Goal: Navigation & Orientation: Find specific page/section

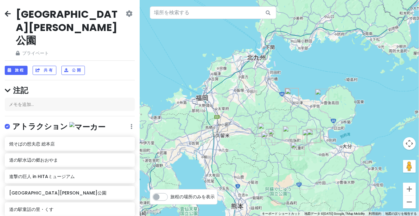
scroll to position [118, 0]
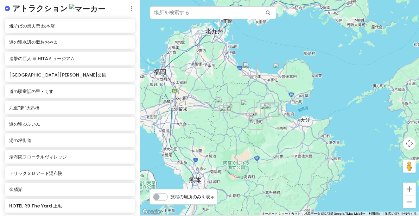
drag, startPoint x: 269, startPoint y: 110, endPoint x: 233, endPoint y: 88, distance: 41.6
click at [233, 88] on div at bounding box center [279, 108] width 279 height 216
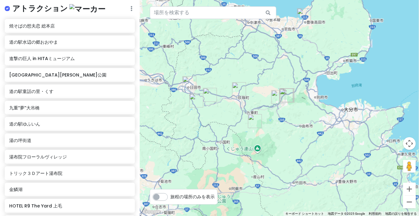
drag, startPoint x: 240, startPoint y: 115, endPoint x: 241, endPoint y: 73, distance: 41.8
click at [241, 82] on img "道の駅 童話の里·くす" at bounding box center [239, 89] width 14 height 14
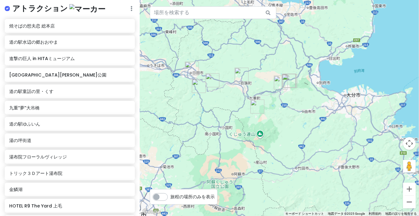
drag, startPoint x: 217, startPoint y: 97, endPoint x: 253, endPoint y: 103, distance: 36.6
click at [253, 103] on div "矢印キーを押して移動します。" at bounding box center [279, 108] width 279 height 216
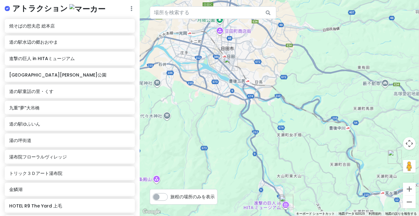
drag, startPoint x: 252, startPoint y: 77, endPoint x: 295, endPoint y: 114, distance: 56.6
click at [295, 114] on div at bounding box center [279, 108] width 279 height 216
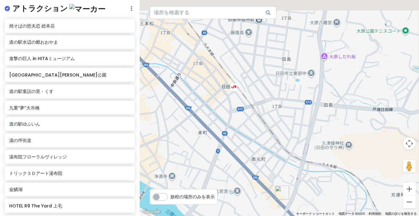
drag, startPoint x: 278, startPoint y: 104, endPoint x: 286, endPoint y: 111, distance: 10.1
click at [283, 128] on div at bounding box center [279, 108] width 279 height 216
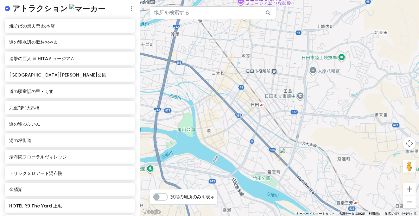
drag, startPoint x: 287, startPoint y: 78, endPoint x: 291, endPoint y: 99, distance: 21.7
click at [290, 101] on div at bounding box center [279, 108] width 279 height 216
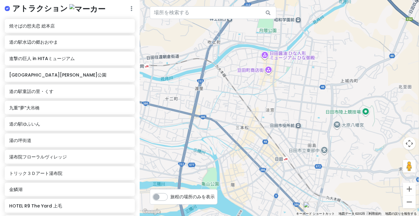
drag, startPoint x: 272, startPoint y: 64, endPoint x: 295, endPoint y: 90, distance: 34.1
click at [295, 90] on div at bounding box center [279, 108] width 279 height 216
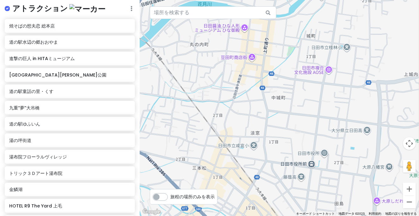
drag, startPoint x: 305, startPoint y: 124, endPoint x: 287, endPoint y: 80, distance: 48.1
click at [287, 80] on div at bounding box center [279, 108] width 279 height 216
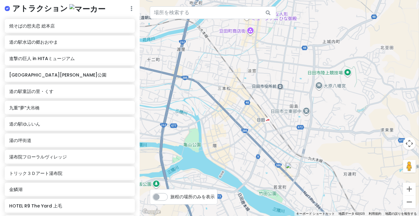
drag, startPoint x: 252, startPoint y: 140, endPoint x: 235, endPoint y: 88, distance: 55.4
click at [235, 87] on div at bounding box center [279, 108] width 279 height 216
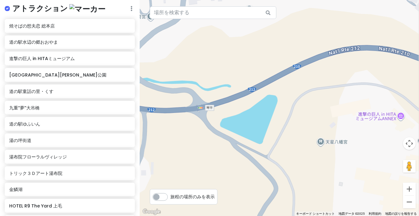
click at [372, 118] on div at bounding box center [279, 108] width 279 height 216
click at [59, 52] on div "進撃の巨人 in HITAミュージアム" at bounding box center [70, 59] width 130 height 14
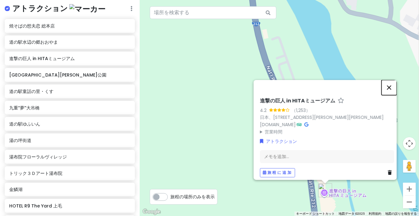
click at [390, 86] on button "閉じる" at bounding box center [389, 87] width 15 height 15
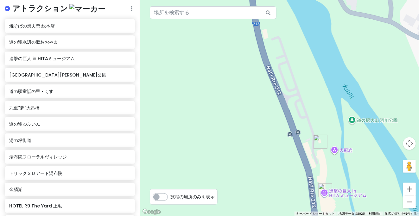
drag, startPoint x: 307, startPoint y: 68, endPoint x: 307, endPoint y: 63, distance: 4.4
click at [307, 63] on div at bounding box center [279, 108] width 279 height 216
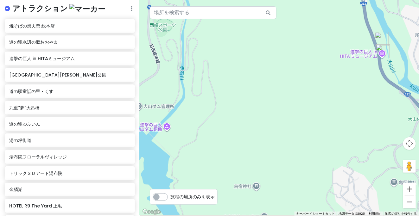
drag, startPoint x: 269, startPoint y: 99, endPoint x: 336, endPoint y: 91, distance: 67.3
click at [336, 91] on div at bounding box center [279, 108] width 279 height 216
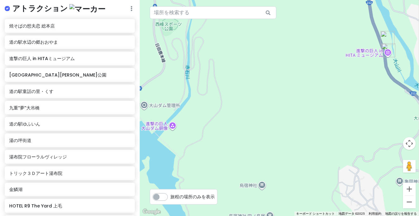
click at [159, 131] on div at bounding box center [279, 108] width 279 height 216
click at [69, 52] on div "進撃の巨人 in HITAミュージアム" at bounding box center [70, 59] width 130 height 14
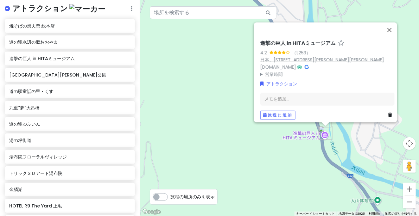
click at [330, 57] on font "日本、[STREET_ADDRESS][PERSON_NAME][PERSON_NAME]" at bounding box center [322, 60] width 124 height 6
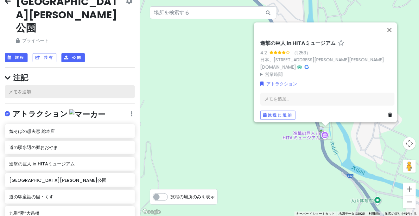
scroll to position [0, 0]
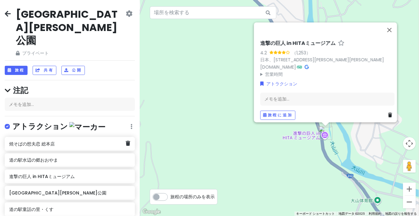
click at [46, 141] on font "焼そばの想夫恋 総本店" at bounding box center [32, 144] width 46 height 6
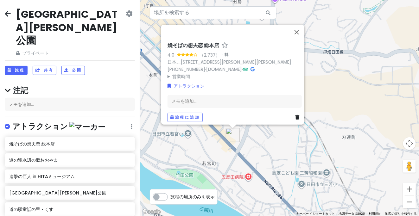
click at [235, 59] on font "日本、[STREET_ADDRESS][PERSON_NAME][PERSON_NAME]" at bounding box center [230, 62] width 124 height 6
click at [45, 98] on div "メモを追加..." at bounding box center [70, 104] width 130 height 13
click at [24, 101] on font "メモを追加..." at bounding box center [21, 104] width 25 height 6
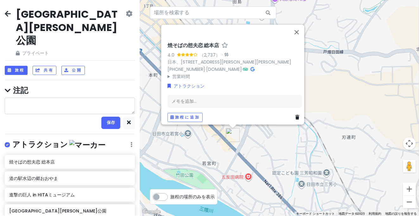
type textarea "x"
type textarea "７"
type textarea "x"
type textarea "７："
type textarea "x"
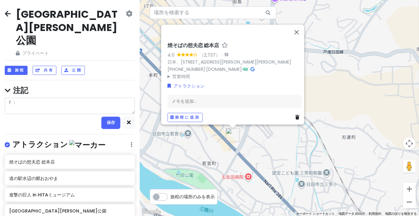
type textarea "７"
type textarea "x"
type textarea "7"
type textarea "x"
type textarea "7:"
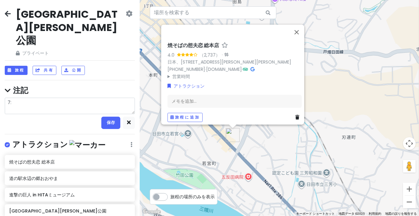
type textarea "x"
type textarea "7:3"
type textarea "x"
type textarea "7:30"
type textarea "x"
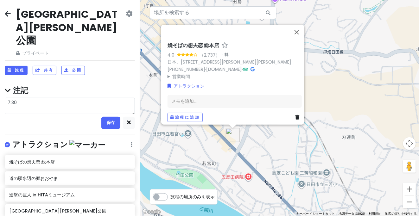
type textarea "7:30ｓ"
type textarea "x"
type textarea "7:30ｓｈ"
type textarea "x"
type textarea "7:30しゅ"
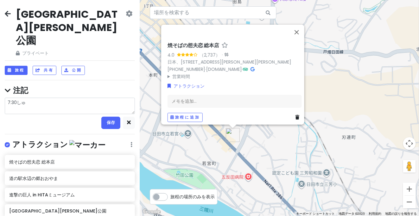
type textarea "x"
type textarea "7:30しゅｐ"
type textarea "x"
type textarea "7:30しゅｐｐ"
type textarea "x"
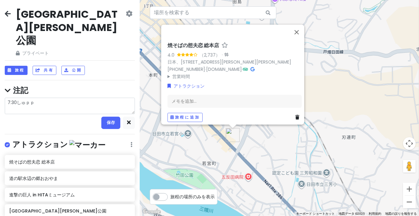
type textarea "7:30しゅっぱ"
type textarea "x"
type textarea "7:30出発"
click at [103, 117] on button "保存" at bounding box center [110, 123] width 19 height 13
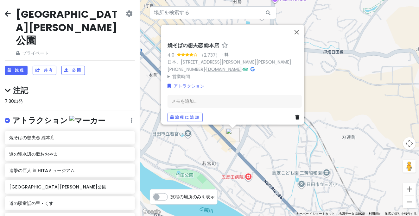
click at [225, 66] on font "[DOMAIN_NAME]" at bounding box center [224, 69] width 36 height 6
click at [62, 150] on div "道の駅水辺の郷おおやま" at bounding box center [67, 154] width 117 height 9
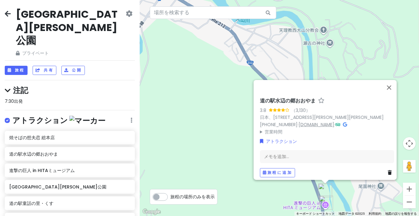
click at [317, 123] on font "[DOMAIN_NAME]" at bounding box center [317, 124] width 36 height 6
click at [54, 135] on font "焼そばの想夫恋 総本店" at bounding box center [32, 138] width 46 height 6
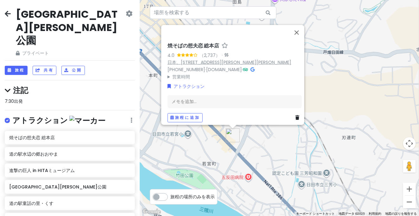
click at [227, 59] on font "日本、[STREET_ADDRESS][PERSON_NAME][PERSON_NAME]" at bounding box center [230, 62] width 124 height 6
click at [39, 184] on font "[GEOGRAPHIC_DATA][PERSON_NAME]公園" at bounding box center [57, 187] width 97 height 6
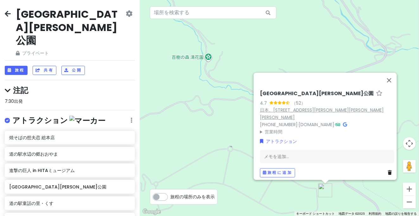
click at [347, 113] on font "日本、[STREET_ADDRESS][PERSON_NAME][PERSON_NAME][PERSON_NAME]" at bounding box center [322, 114] width 124 height 14
click at [41, 197] on div "道の駅童話の里・くす" at bounding box center [70, 204] width 130 height 14
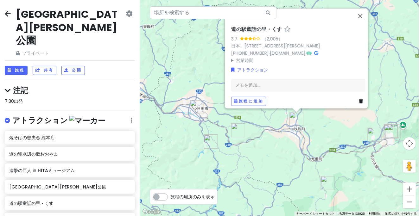
drag, startPoint x: 227, startPoint y: 171, endPoint x: 291, endPoint y: 151, distance: 66.9
click at [291, 151] on div "道の駅童話の里・くす 3.7 （2,005） 日本、[STREET_ADDRESS][PERSON_NAME] [PHONE_NUMBER] · [DOMAI…" at bounding box center [279, 108] width 279 height 216
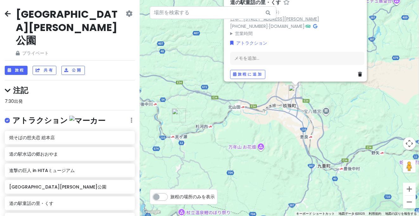
click at [305, 16] on font "日本、[STREET_ADDRESS][PERSON_NAME]" at bounding box center [274, 19] width 89 height 6
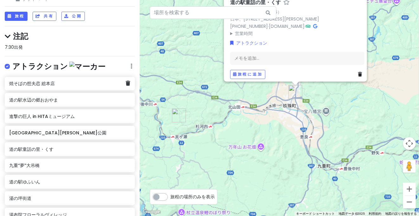
scroll to position [118, 0]
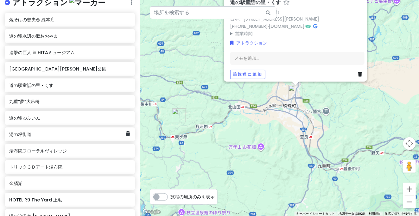
click at [31, 130] on div "湯の坪街道" at bounding box center [67, 134] width 117 height 9
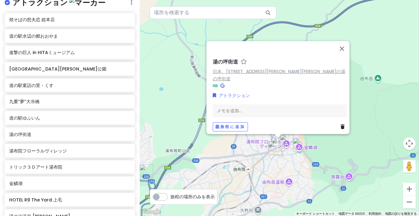
click at [280, 75] on font "日本、[STREET_ADDRESS][PERSON_NAME][PERSON_NAME]の湯の坪街道" at bounding box center [279, 75] width 133 height 14
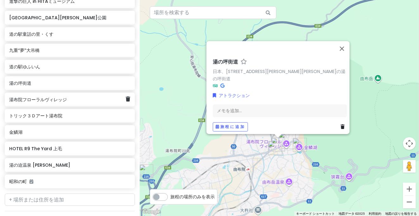
scroll to position [177, 0]
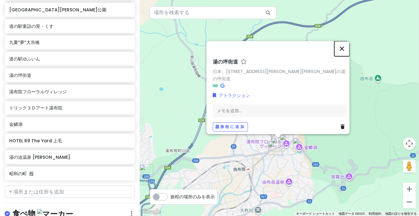
click at [346, 53] on button "閉じる" at bounding box center [341, 48] width 15 height 15
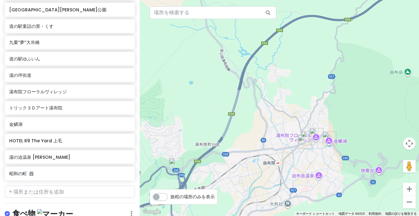
drag, startPoint x: 227, startPoint y: 136, endPoint x: 345, endPoint y: 114, distance: 119.6
click at [347, 113] on div at bounding box center [279, 108] width 279 height 216
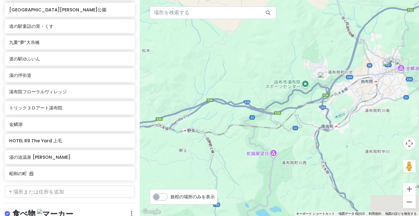
drag, startPoint x: 342, startPoint y: 159, endPoint x: 341, endPoint y: 113, distance: 45.7
click at [339, 111] on div at bounding box center [279, 108] width 279 height 216
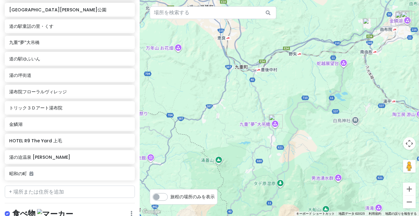
drag, startPoint x: 314, startPoint y: 96, endPoint x: 320, endPoint y: 94, distance: 6.2
click at [321, 94] on div at bounding box center [279, 108] width 279 height 216
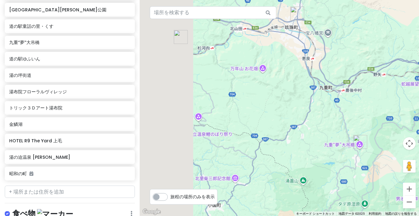
drag, startPoint x: 251, startPoint y: 98, endPoint x: 334, endPoint y: 120, distance: 85.5
click at [334, 120] on div at bounding box center [279, 108] width 279 height 216
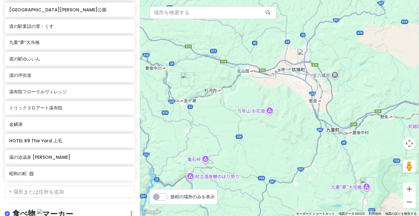
drag, startPoint x: 289, startPoint y: 104, endPoint x: 293, endPoint y: 131, distance: 26.8
click at [293, 131] on div at bounding box center [279, 108] width 279 height 216
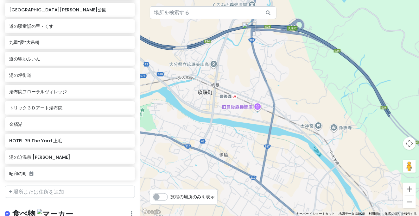
drag, startPoint x: 293, startPoint y: 86, endPoint x: 299, endPoint y: 95, distance: 9.8
click at [299, 95] on div at bounding box center [279, 108] width 279 height 216
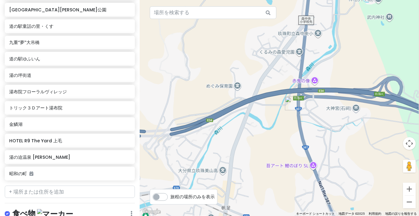
click at [291, 101] on img "道の駅 童話の里·くす" at bounding box center [292, 104] width 14 height 14
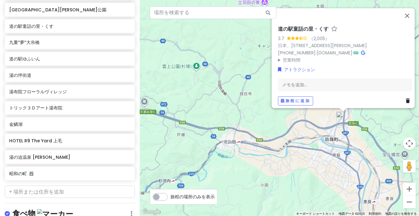
drag, startPoint x: 219, startPoint y: 169, endPoint x: 270, endPoint y: 160, distance: 51.7
click at [284, 161] on div "道の駅童話の里・くす 3.7 （2,005） 日本、[STREET_ADDRESS][PERSON_NAME] [PHONE_NUMBER] · [DOMAI…" at bounding box center [279, 108] width 279 height 216
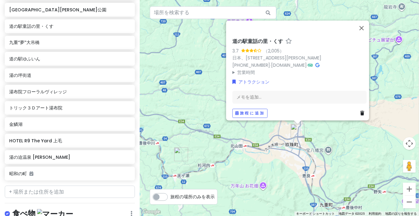
click at [181, 154] on img "九州池田記念墓地公園" at bounding box center [181, 155] width 14 height 14
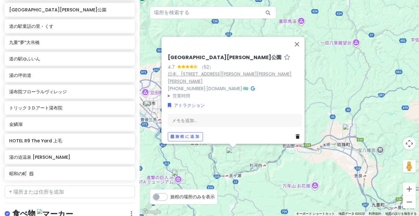
click at [231, 77] on font "日本、[STREET_ADDRESS][PERSON_NAME][PERSON_NAME][PERSON_NAME]" at bounding box center [230, 78] width 124 height 14
click at [298, 47] on button "閉じる" at bounding box center [297, 44] width 15 height 15
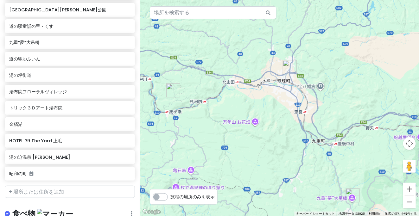
drag, startPoint x: 257, startPoint y: 81, endPoint x: 241, endPoint y: 67, distance: 20.6
click at [241, 67] on div at bounding box center [279, 108] width 279 height 216
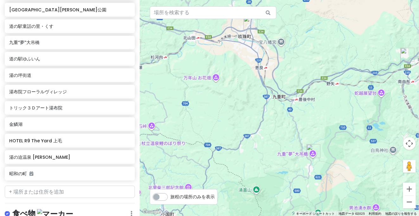
click at [235, 85] on div at bounding box center [279, 108] width 279 height 216
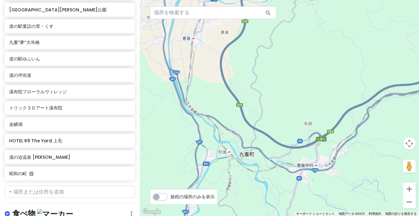
drag, startPoint x: 244, startPoint y: 179, endPoint x: 250, endPoint y: 186, distance: 9.2
click at [250, 186] on div at bounding box center [279, 108] width 279 height 216
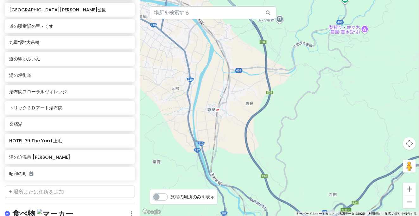
drag, startPoint x: 287, startPoint y: 140, endPoint x: 308, endPoint y: 201, distance: 64.6
click at [308, 201] on div at bounding box center [279, 108] width 279 height 216
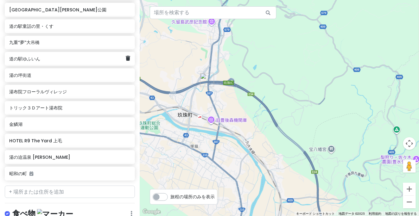
click at [27, 54] on div "道の駅ゆふいん" at bounding box center [67, 58] width 117 height 9
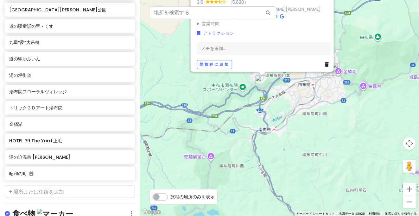
drag, startPoint x: 235, startPoint y: 158, endPoint x: 232, endPoint y: 111, distance: 47.6
click at [232, 110] on div "道の駅ゆふいん 3.6 （5,620） 日本、[STREET_ADDRESS][PERSON_NAME] [PHONE_NUMBER] · [DOMAIN_N…" at bounding box center [279, 108] width 279 height 216
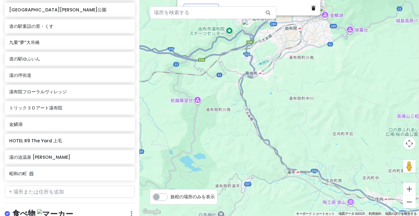
drag, startPoint x: 228, startPoint y: 91, endPoint x: 226, endPoint y: 83, distance: 7.9
click at [220, 80] on div "道の駅ゆふいん 3.6 （5,620） 日本、[STREET_ADDRESS][PERSON_NAME] [PHONE_NUMBER] · [DOMAIN_N…" at bounding box center [279, 108] width 279 height 216
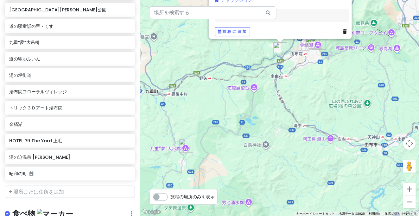
drag, startPoint x: 284, startPoint y: 99, endPoint x: 293, endPoint y: 99, distance: 8.9
click at [293, 99] on div "道の駅ゆふいん 3.6 （5,620） 日本、[STREET_ADDRESS][PERSON_NAME] [PHONE_NUMBER] · [DOMAIN_N…" at bounding box center [279, 108] width 279 height 216
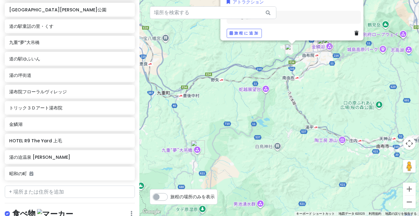
drag, startPoint x: 234, startPoint y: 100, endPoint x: 291, endPoint y: 122, distance: 61.2
click at [291, 122] on div "道の駅ゆふいん 3.6 （5,620） 日本、[STREET_ADDRESS][PERSON_NAME] [PHONE_NUMBER] · [DOMAIN_N…" at bounding box center [279, 108] width 279 height 216
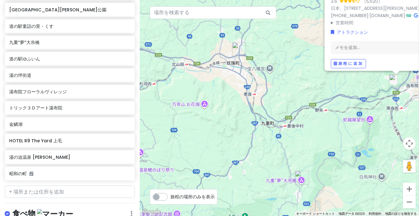
click at [236, 48] on img "道の駅 童話の里·くす" at bounding box center [239, 49] width 14 height 14
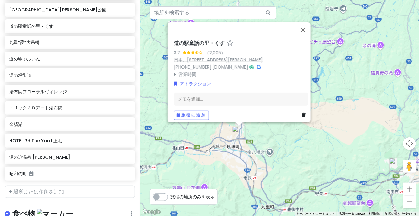
click at [228, 57] on font "日本、[STREET_ADDRESS][PERSON_NAME]" at bounding box center [218, 60] width 89 height 6
click at [26, 68] on div "湯の坪街道" at bounding box center [70, 75] width 130 height 14
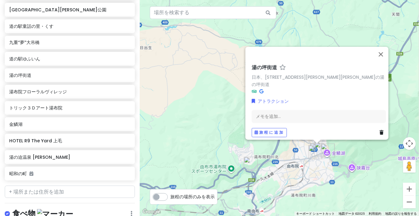
drag, startPoint x: 355, startPoint y: 167, endPoint x: 353, endPoint y: 164, distance: 4.0
click at [356, 167] on div "[GEOGRAPHIC_DATA]、[STREET_ADDRESS][PERSON_NAME][GEOGRAPHIC_DATA][PERSON_NAME]を追…" at bounding box center [279, 108] width 279 height 216
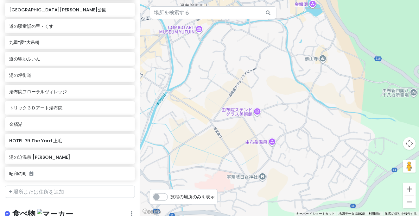
drag, startPoint x: 309, startPoint y: 118, endPoint x: 349, endPoint y: 177, distance: 71.5
click at [349, 177] on div "[GEOGRAPHIC_DATA]、[STREET_ADDRESS][PERSON_NAME][GEOGRAPHIC_DATA][PERSON_NAME]を追…" at bounding box center [279, 108] width 279 height 216
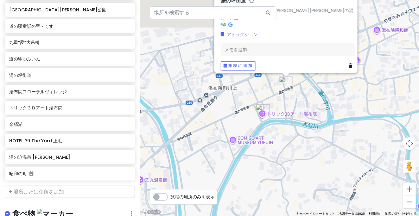
drag, startPoint x: 314, startPoint y: 140, endPoint x: 323, endPoint y: 148, distance: 12.4
click at [322, 150] on div "[GEOGRAPHIC_DATA]、[STREET_ADDRESS][PERSON_NAME][GEOGRAPHIC_DATA][PERSON_NAME]を追…" at bounding box center [279, 108] width 279 height 216
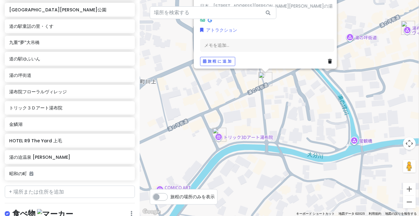
drag, startPoint x: 362, startPoint y: 97, endPoint x: 314, endPoint y: 131, distance: 59.2
click at [314, 131] on div "[GEOGRAPHIC_DATA]、[STREET_ADDRESS][PERSON_NAME][GEOGRAPHIC_DATA][PERSON_NAME]を追…" at bounding box center [279, 108] width 279 height 216
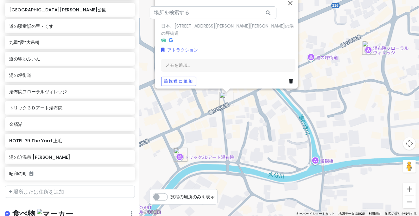
drag, startPoint x: 318, startPoint y: 148, endPoint x: 350, endPoint y: 118, distance: 43.7
click at [350, 118] on div "[GEOGRAPHIC_DATA]、[STREET_ADDRESS][PERSON_NAME][GEOGRAPHIC_DATA][PERSON_NAME]を追…" at bounding box center [279, 108] width 279 height 216
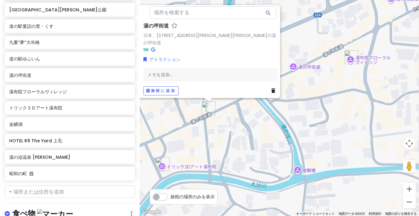
drag, startPoint x: 346, startPoint y: 118, endPoint x: 315, endPoint y: 138, distance: 36.9
click at [315, 138] on div "[GEOGRAPHIC_DATA]、[STREET_ADDRESS][PERSON_NAME][GEOGRAPHIC_DATA][PERSON_NAME]を追…" at bounding box center [279, 108] width 279 height 216
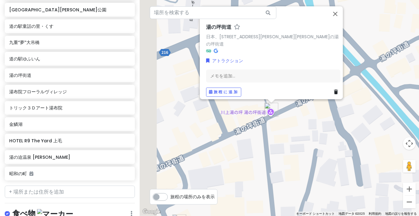
drag, startPoint x: 216, startPoint y: 134, endPoint x: 285, endPoint y: 132, distance: 68.8
click at [292, 132] on div "[GEOGRAPHIC_DATA]、[STREET_ADDRESS][PERSON_NAME][GEOGRAPHIC_DATA][PERSON_NAME]を追…" at bounding box center [279, 108] width 279 height 216
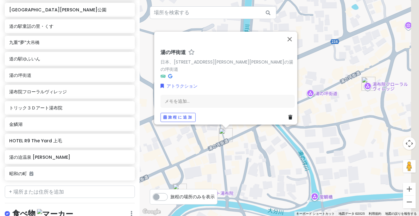
drag, startPoint x: 312, startPoint y: 136, endPoint x: 305, endPoint y: 140, distance: 7.6
click at [305, 140] on div "[GEOGRAPHIC_DATA]、[STREET_ADDRESS][PERSON_NAME][GEOGRAPHIC_DATA][PERSON_NAME]を追…" at bounding box center [279, 108] width 279 height 216
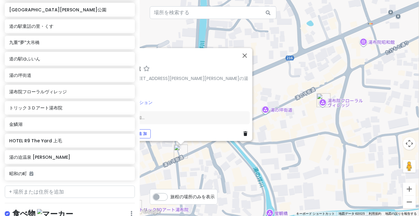
click at [311, 121] on div "[GEOGRAPHIC_DATA]、[STREET_ADDRESS][PERSON_NAME][GEOGRAPHIC_DATA][PERSON_NAME]を追…" at bounding box center [279, 108] width 279 height 216
click at [55, 87] on div "湯布院フローラルヴィレッジ" at bounding box center [67, 91] width 117 height 9
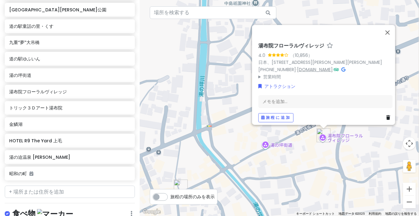
click at [317, 68] on font "[DOMAIN_NAME]" at bounding box center [315, 69] width 36 height 6
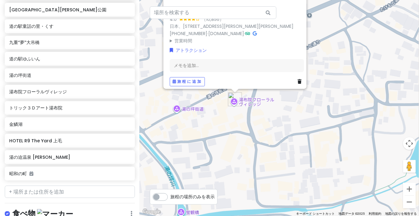
drag, startPoint x: 301, startPoint y: 163, endPoint x: 211, endPoint y: 127, distance: 96.5
click at [211, 127] on div "湯布院フローラルヴィレッジ 4.0 （10,856） 日本、[STREET_ADDRESS][PERSON_NAME][PERSON_NAME] [PHONE…" at bounding box center [279, 108] width 279 height 216
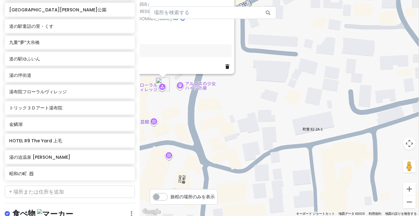
drag, startPoint x: 297, startPoint y: 90, endPoint x: 308, endPoint y: 150, distance: 61.4
click at [308, 150] on div "湯布院フローラルヴィレッジ 4.0 （10,856） 日本、[STREET_ADDRESS][PERSON_NAME][PERSON_NAME] [PHONE…" at bounding box center [279, 108] width 279 height 216
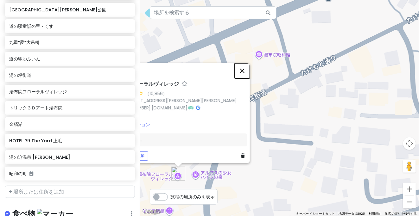
click at [242, 67] on button "閉じる" at bounding box center [242, 70] width 15 height 15
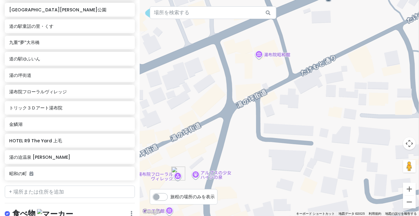
drag, startPoint x: 281, startPoint y: 137, endPoint x: 296, endPoint y: 127, distance: 18.0
click at [292, 128] on div at bounding box center [279, 108] width 279 height 216
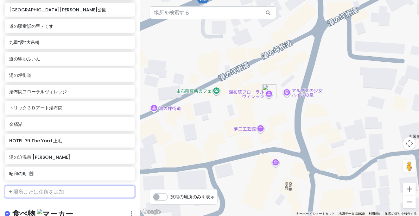
click at [50, 186] on input "text" at bounding box center [70, 192] width 130 height 13
paste input "[GEOGRAPHIC_DATA]駐車場"
type input "[GEOGRAPHIC_DATA]駐車場"
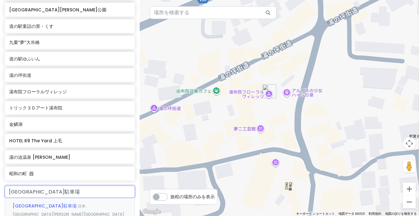
click at [33, 203] on font "[GEOGRAPHIC_DATA]駐車場" at bounding box center [45, 206] width 64 height 6
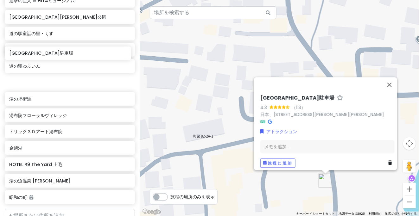
scroll to position [169, 0]
drag, startPoint x: 39, startPoint y: 153, endPoint x: 39, endPoint y: 63, distance: 89.6
click at [39, 61] on div "焼そばの想夫恋 総本店 道の駅水辺の郷おおやま 進撃の巨人 in [GEOGRAPHIC_DATA][PERSON_NAME]の駅童話の里・くす 九重“夢”[…" at bounding box center [70, 85] width 140 height 246
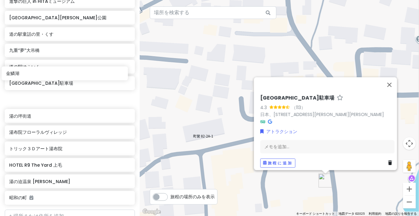
drag, startPoint x: 24, startPoint y: 126, endPoint x: 40, endPoint y: 82, distance: 47.0
click at [22, 78] on div "焼そばの[GEOGRAPHIC_DATA]の駅水辺の郷おおやま 進撃の巨人 in [GEOGRAPHIC_DATA][PERSON_NAME]の駅童話の里・く…" at bounding box center [70, 85] width 140 height 246
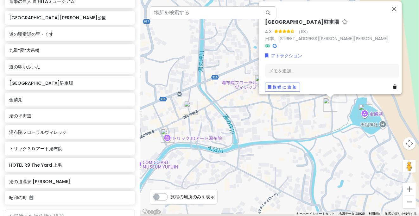
drag, startPoint x: 237, startPoint y: 161, endPoint x: 304, endPoint y: 129, distance: 73.5
click at [304, 129] on div "[GEOGRAPHIC_DATA]駐車場 4.3 （113） 日本、[STREET_ADDRESS][PERSON_NAME][GEOGRAPHIC_DATA…" at bounding box center [279, 108] width 279 height 216
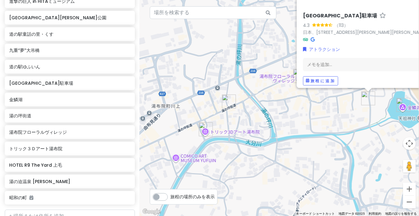
drag, startPoint x: 273, startPoint y: 130, endPoint x: 301, endPoint y: 131, distance: 27.9
click at [307, 131] on div "[GEOGRAPHIC_DATA]駐車場 4.3 （113） 日本、[STREET_ADDRESS][PERSON_NAME][GEOGRAPHIC_DATA…" at bounding box center [279, 108] width 279 height 216
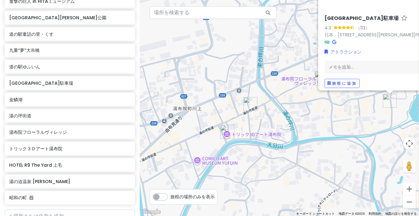
drag, startPoint x: 308, startPoint y: 148, endPoint x: 308, endPoint y: 153, distance: 5.4
click at [309, 153] on div "[GEOGRAPHIC_DATA]駐車場 4.3 （113） 日本、[STREET_ADDRESS][PERSON_NAME][GEOGRAPHIC_DATA…" at bounding box center [279, 108] width 279 height 216
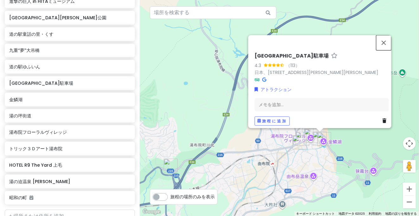
click at [392, 42] on button "閉じる" at bounding box center [383, 42] width 15 height 15
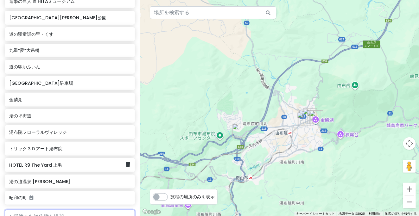
click at [35, 162] on font "HOTEL R9 The Yard 上毛" at bounding box center [35, 165] width 53 height 6
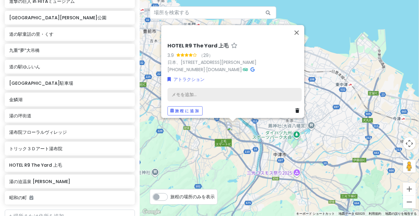
click at [214, 91] on div "メモを追加..." at bounding box center [235, 94] width 134 height 13
click at [201, 58] on div "[GEOGRAPHIC_DATA] 上毛 3.9 （29） 日本、[STREET_ADDRESS][PERSON_NAME] [PHONE_NUMBER] ·…" at bounding box center [234, 79] width 139 height 78
click at [189, 76] on font "アトラクション" at bounding box center [189, 79] width 31 height 6
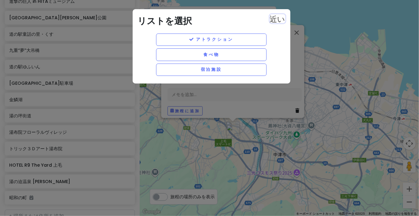
click at [279, 18] on font "近い" at bounding box center [278, 18] width 16 height 8
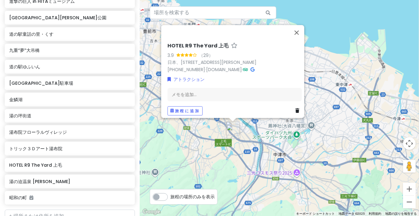
click at [343, 86] on div "[GEOGRAPHIC_DATA] 上毛 3.9 （29） 日本、[STREET_ADDRESS][PERSON_NAME] [PHONE_NUMBER] ·…" at bounding box center [279, 108] width 279 height 216
